Goal: Find specific page/section: Find specific page/section

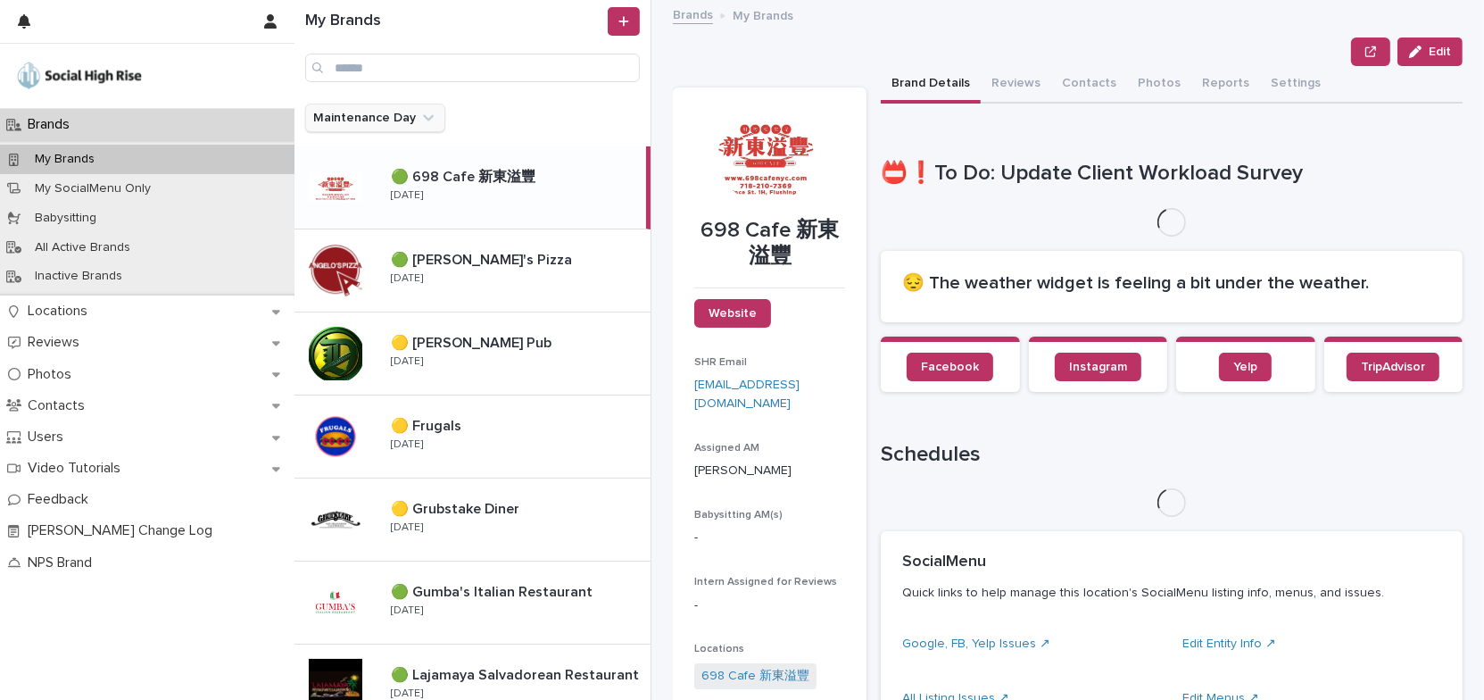
click at [423, 116] on icon "Maintenance Day" at bounding box center [428, 118] width 18 height 18
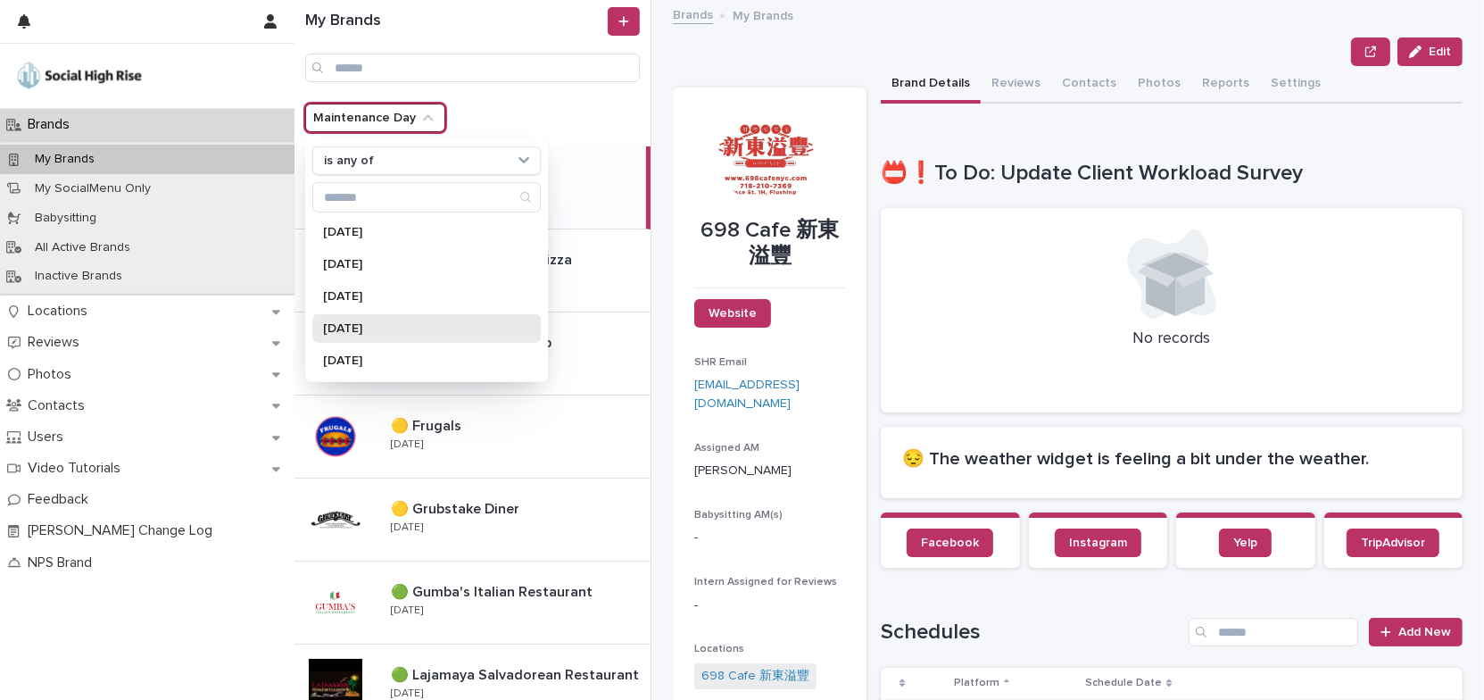
click at [379, 323] on p "[DATE]" at bounding box center [417, 328] width 189 height 12
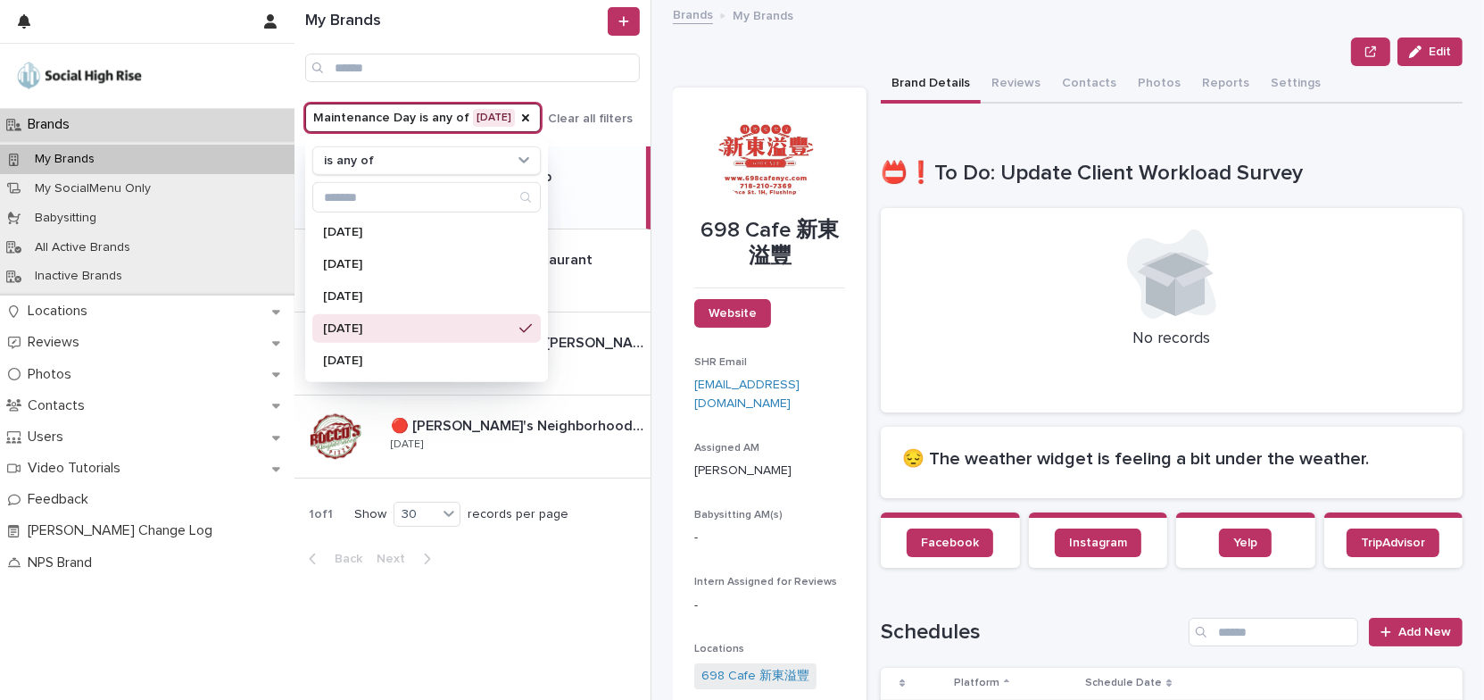
click at [772, 49] on div "Edit" at bounding box center [1068, 51] width 790 height 29
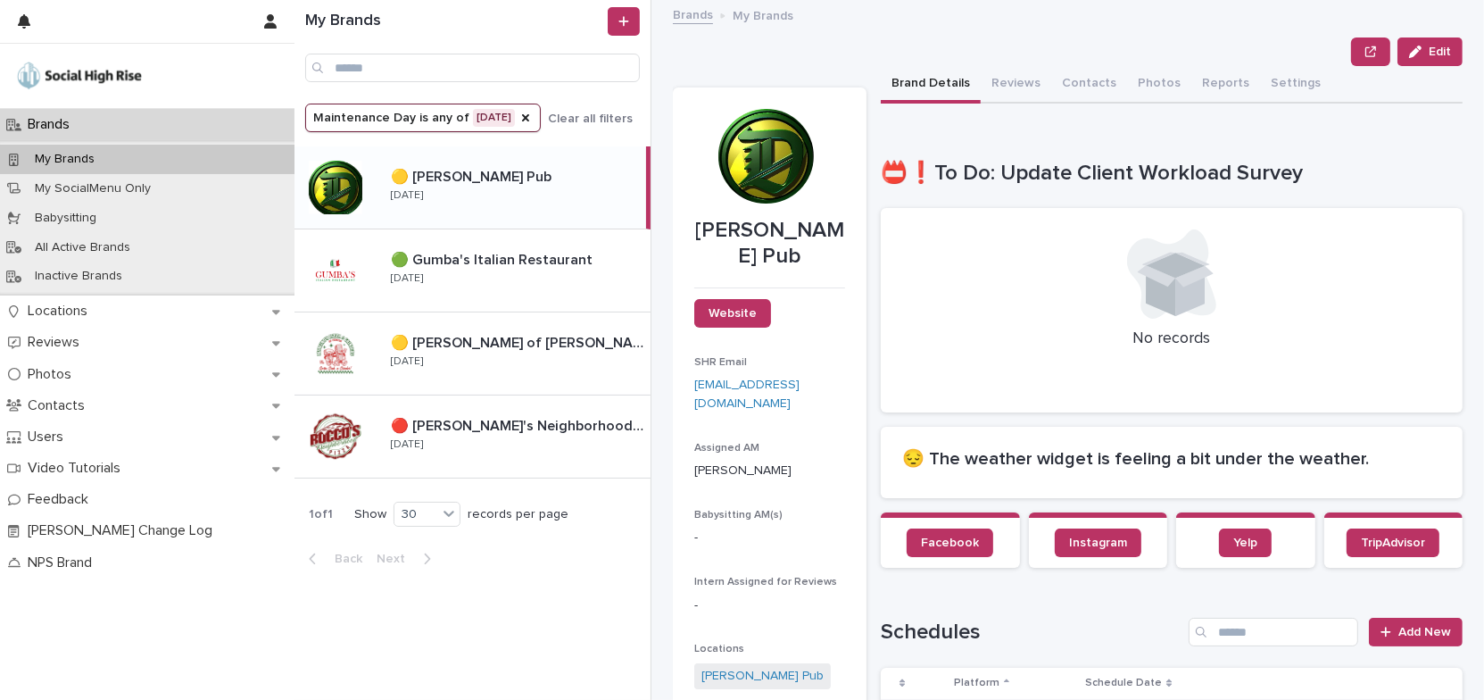
click at [503, 196] on div "🟡 Donovan's Pub 🟡 Donovan's Pub Thursday" at bounding box center [511, 188] width 269 height 52
click at [997, 83] on button "Reviews" at bounding box center [1016, 84] width 70 height 37
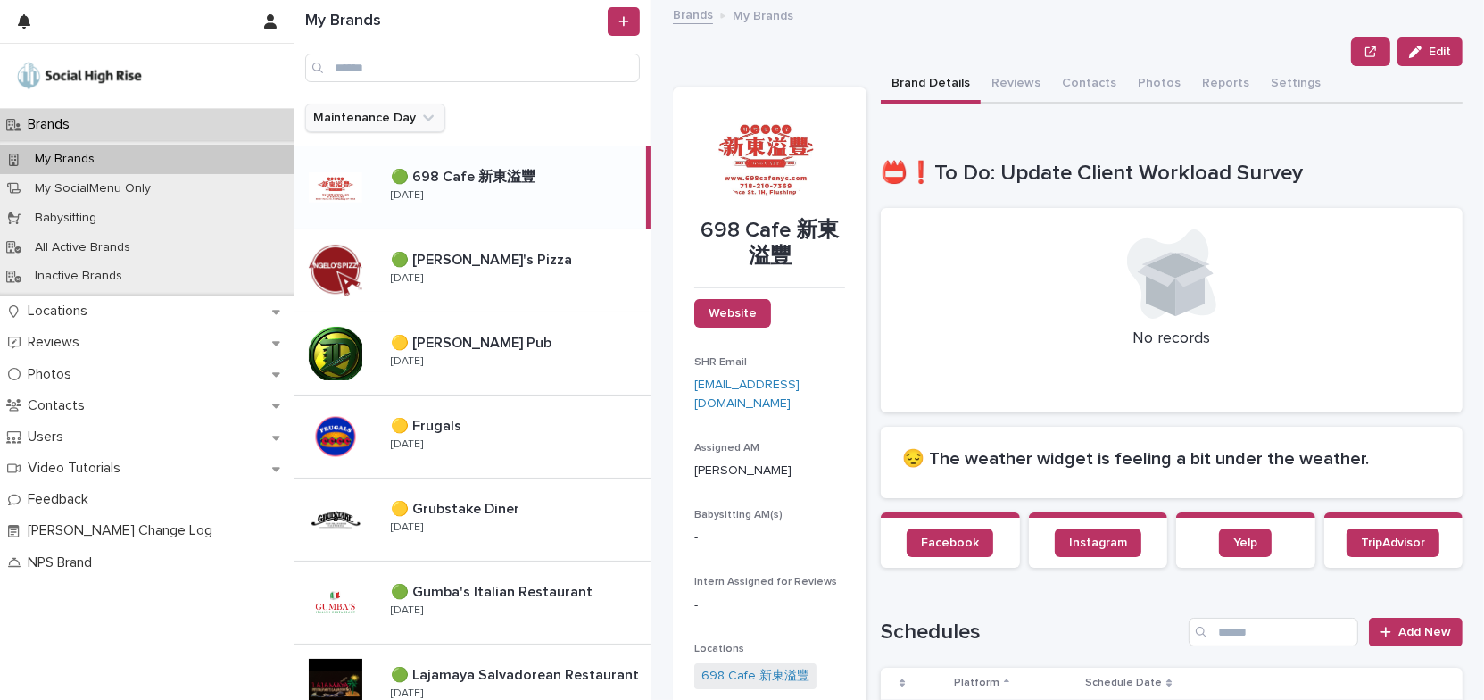
click at [425, 116] on icon "Maintenance Day" at bounding box center [428, 118] width 11 height 6
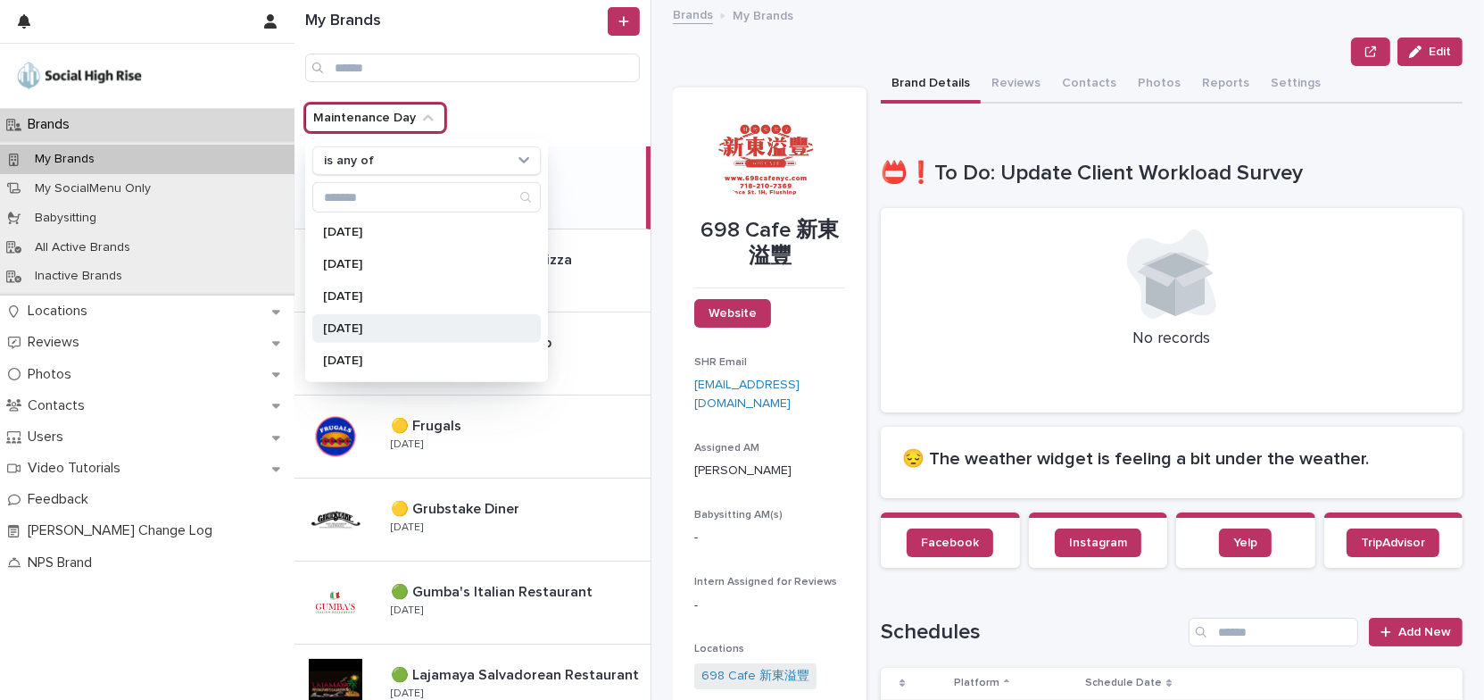
click at [396, 327] on p "[DATE]" at bounding box center [417, 328] width 189 height 12
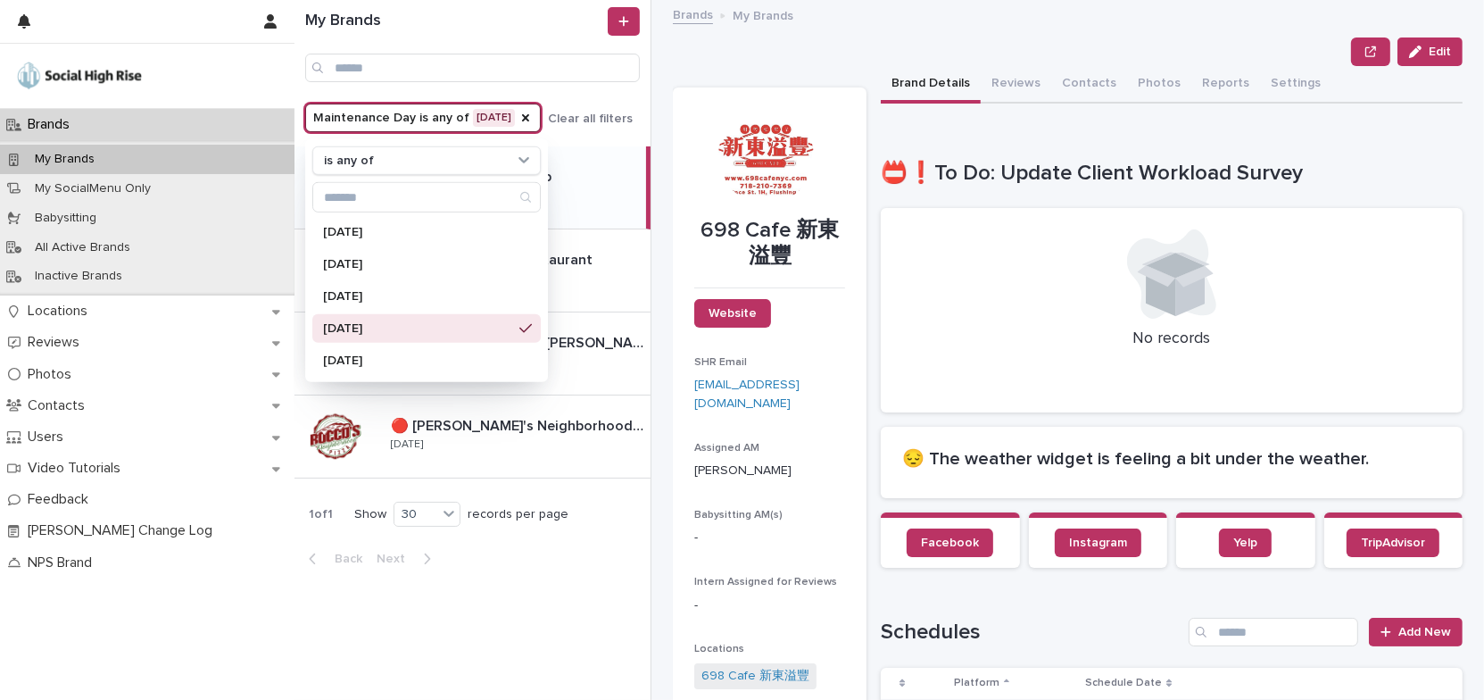
click at [858, 52] on div "Edit" at bounding box center [1068, 51] width 790 height 29
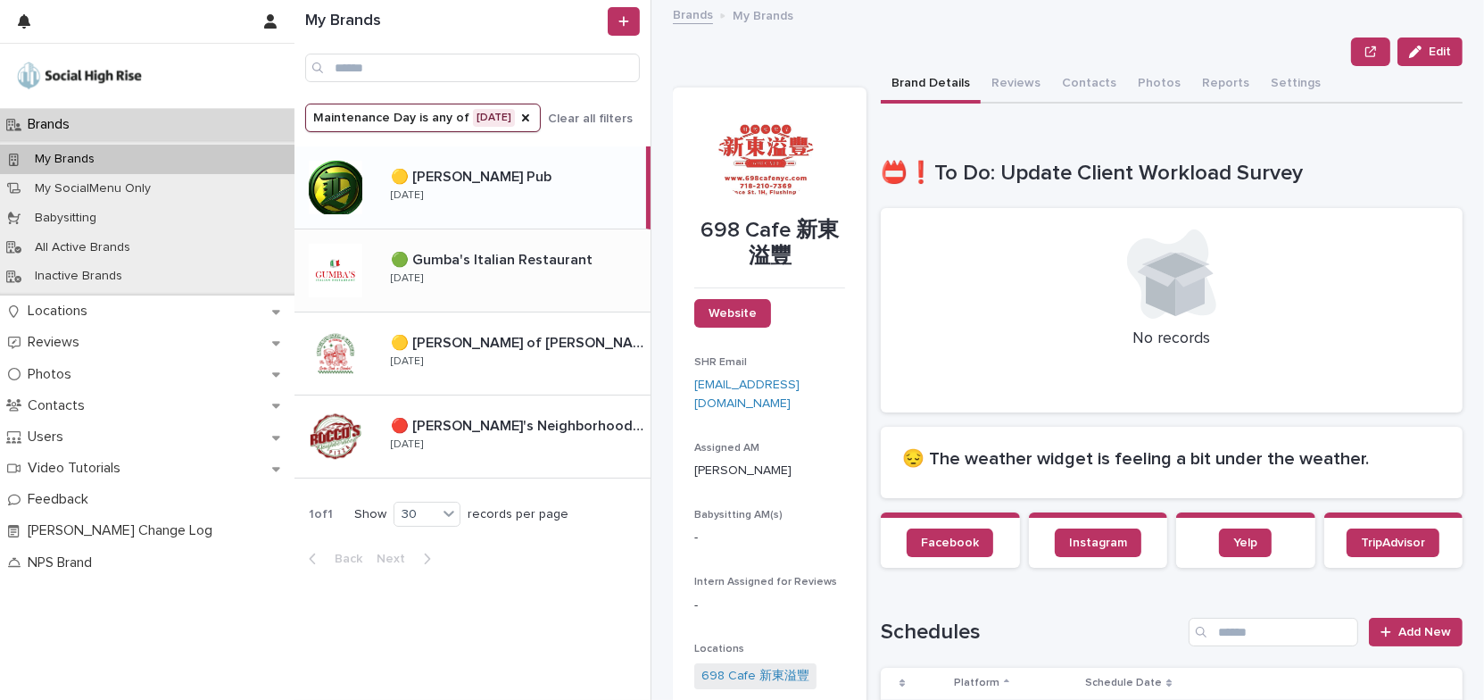
click at [526, 276] on div "🟢 Gumba's Italian Restaurant 🟢 Gumba's Italian Restaurant [DATE]" at bounding box center [514, 270] width 274 height 52
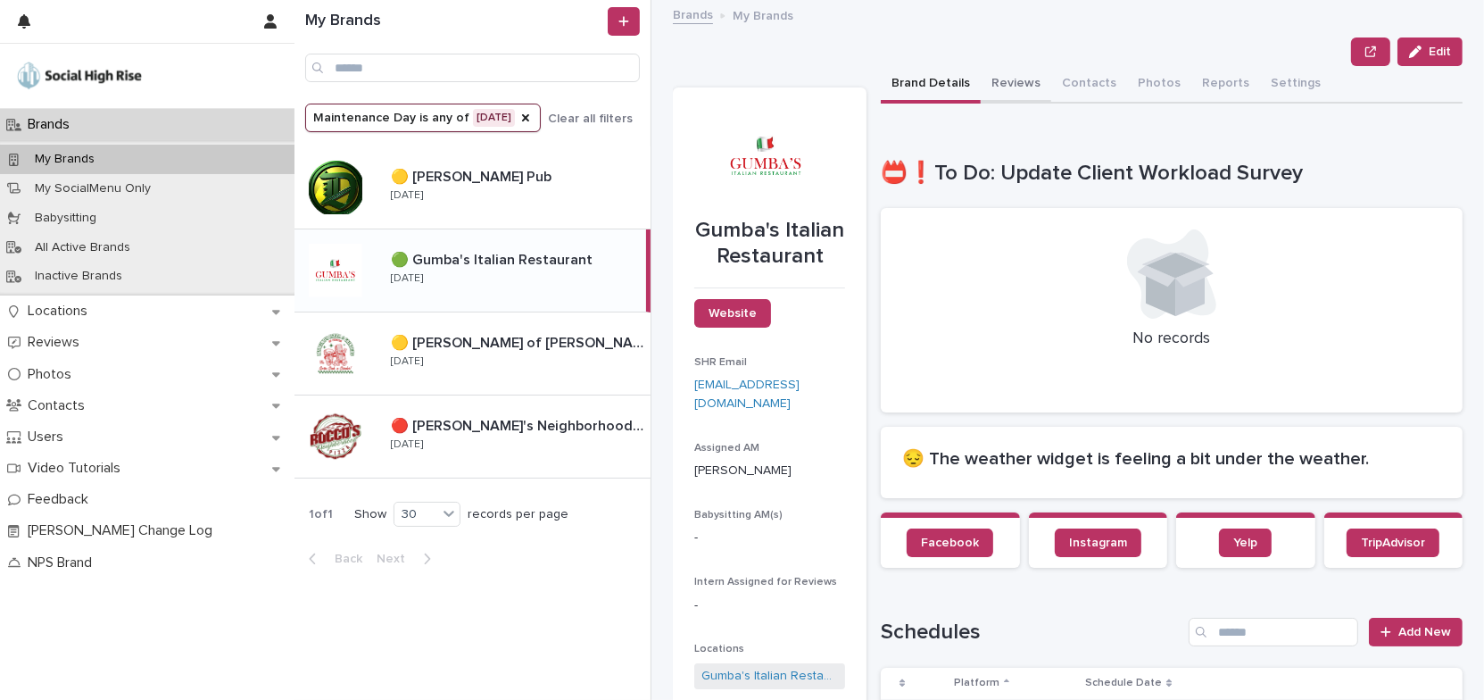
click at [1014, 83] on button "Reviews" at bounding box center [1016, 84] width 70 height 37
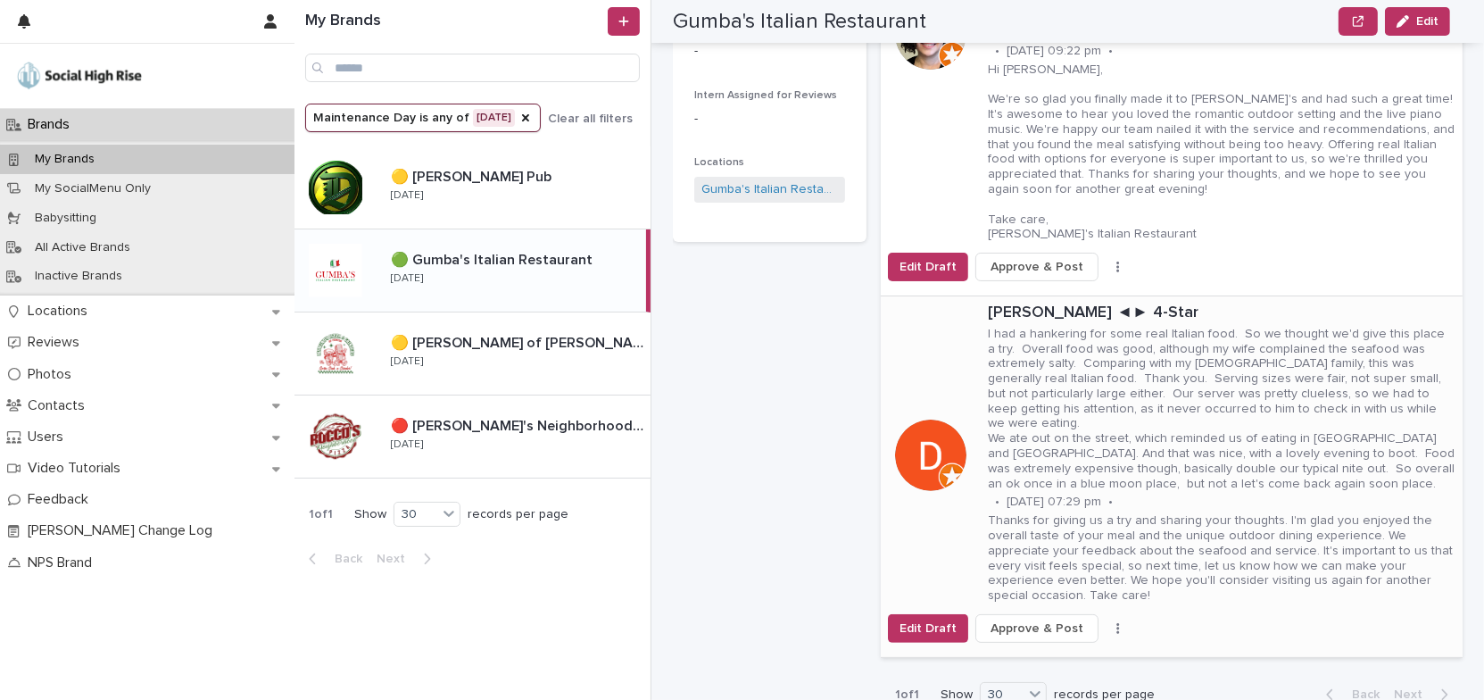
scroll to position [162, 0]
